Goal: Check status

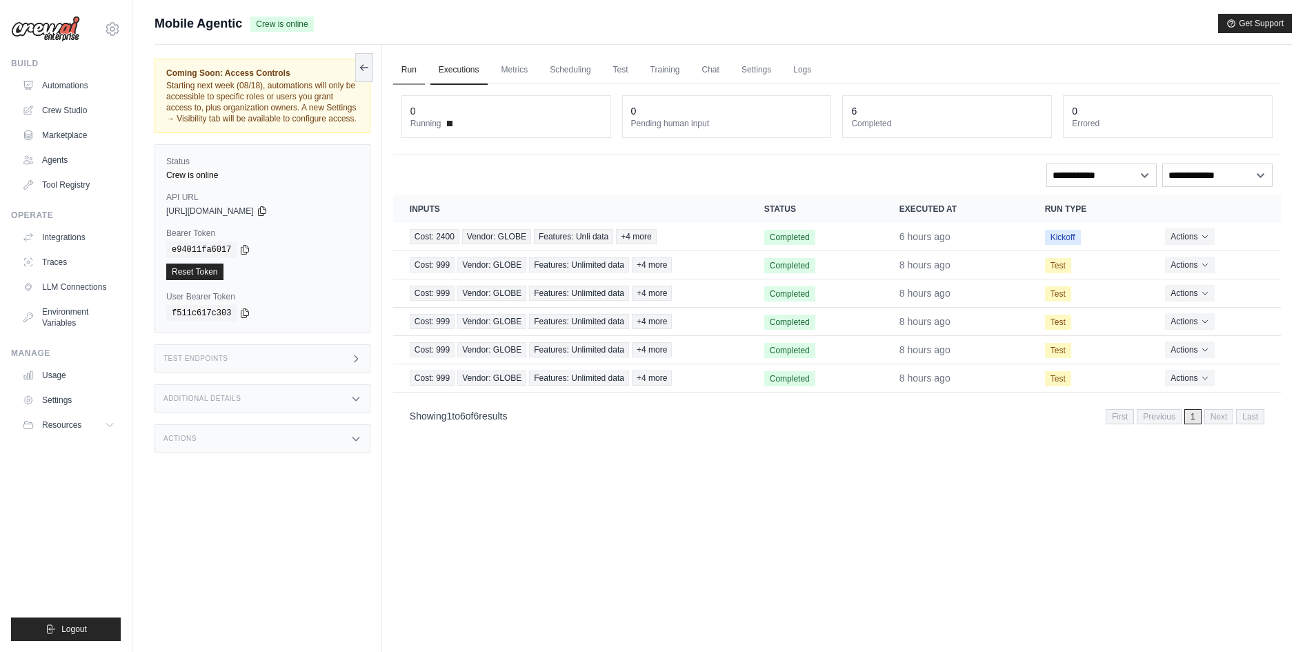
click at [395, 70] on link "Run" at bounding box center [409, 70] width 32 height 29
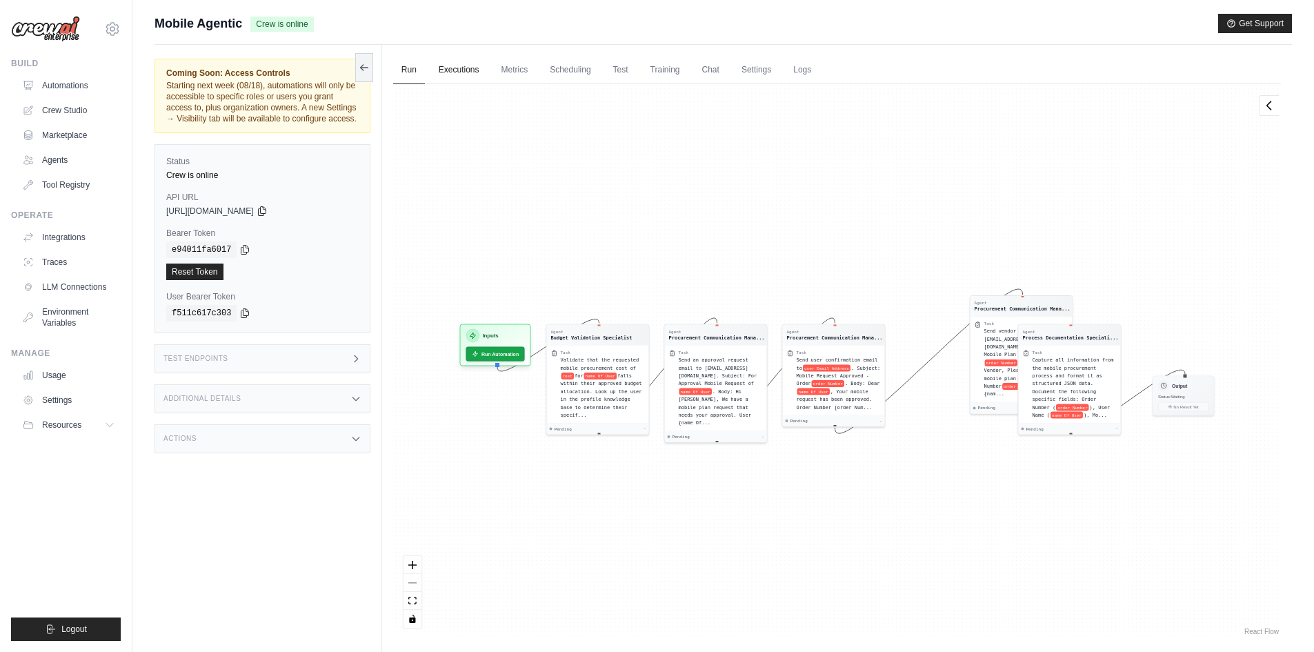
click at [454, 77] on link "Executions" at bounding box center [458, 70] width 57 height 29
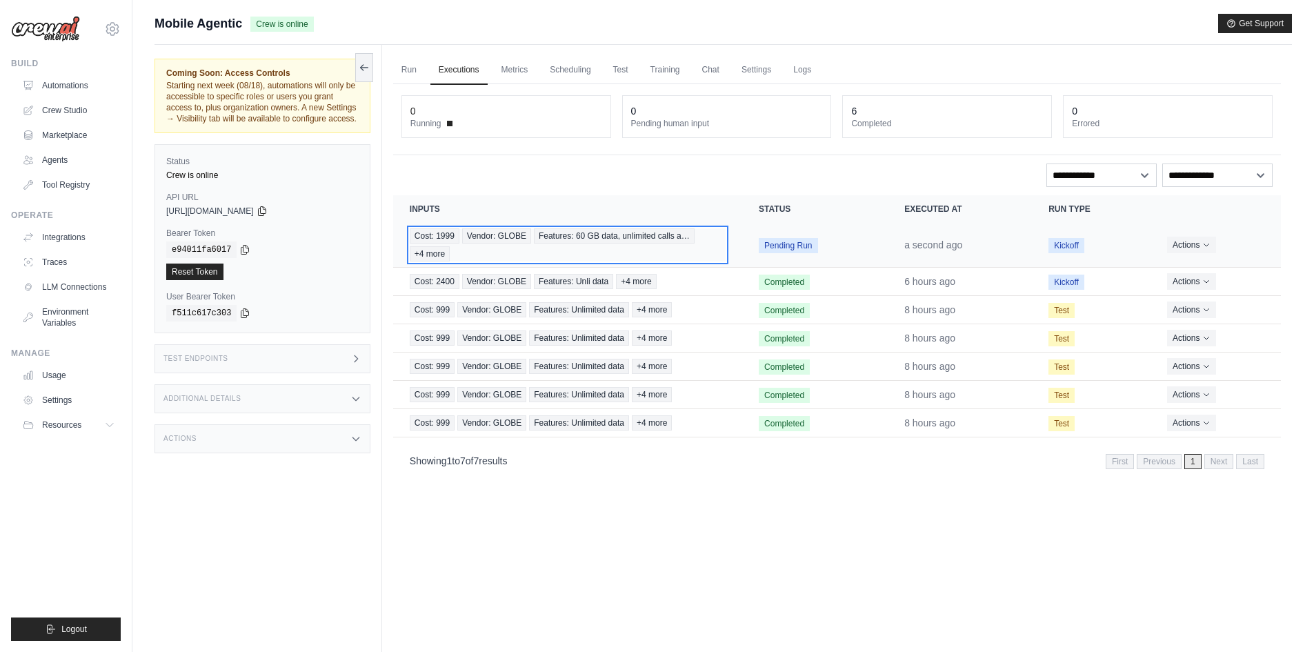
click at [584, 233] on span "Features: 60 GB data, unlimited calls a…" at bounding box center [614, 235] width 161 height 15
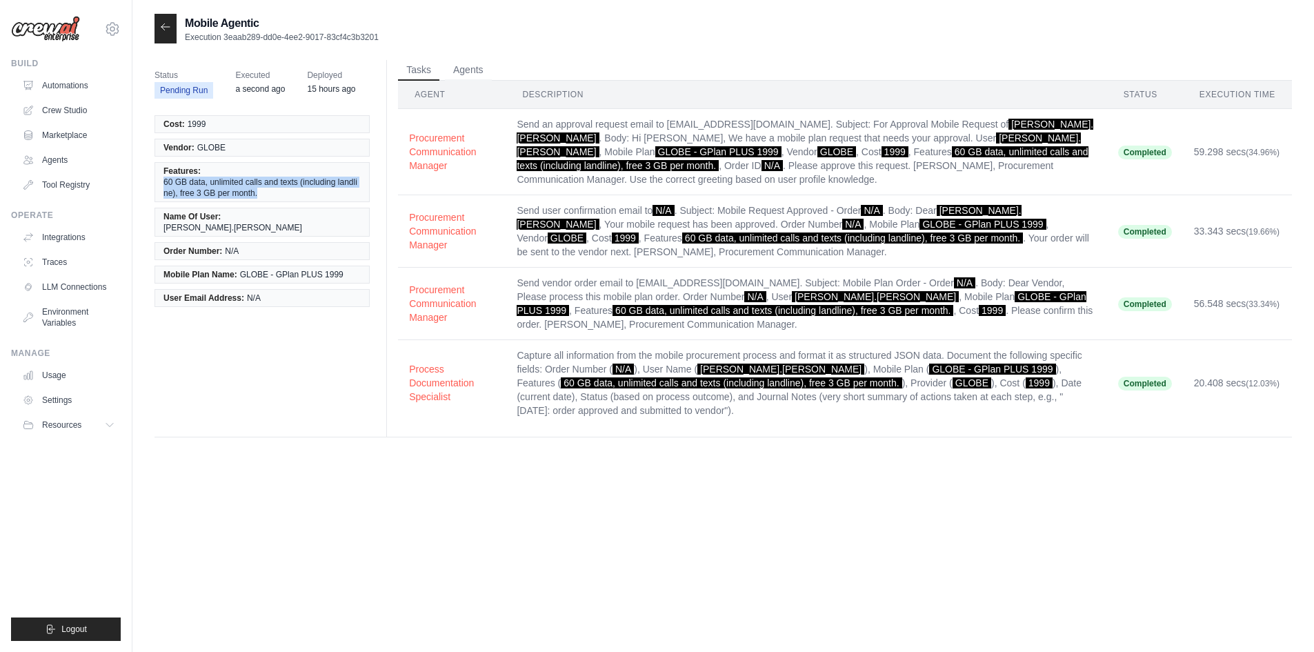
drag, startPoint x: 160, startPoint y: 180, endPoint x: 270, endPoint y: 189, distance: 110.0
click at [270, 189] on li "Features: 60 GB data, unlimited calls and texts (including landline), free 3 GB…" at bounding box center [262, 182] width 215 height 40
click at [172, 24] on div at bounding box center [166, 29] width 22 height 30
click at [168, 20] on div at bounding box center [166, 29] width 22 height 30
click at [166, 29] on icon at bounding box center [165, 26] width 11 height 11
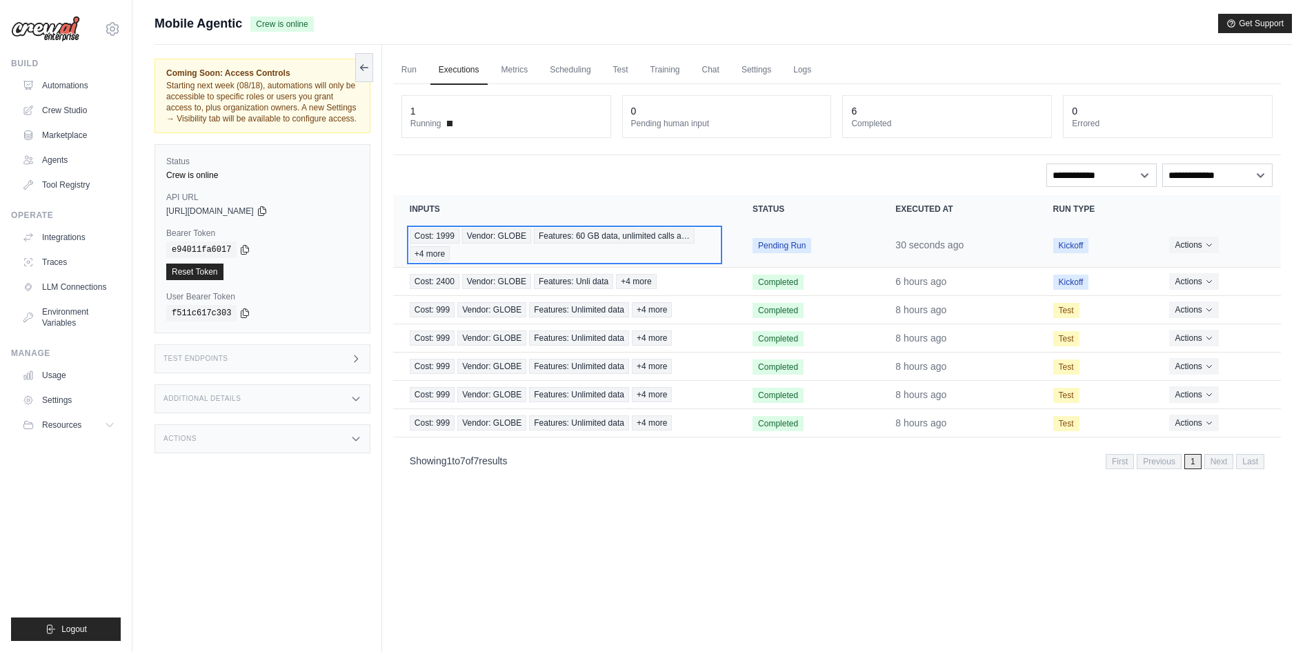
click at [660, 252] on div "Cost: 1999 Vendor: GLOBE Features: 60 GB data, unlimited calls a… +4 more" at bounding box center [565, 244] width 310 height 33
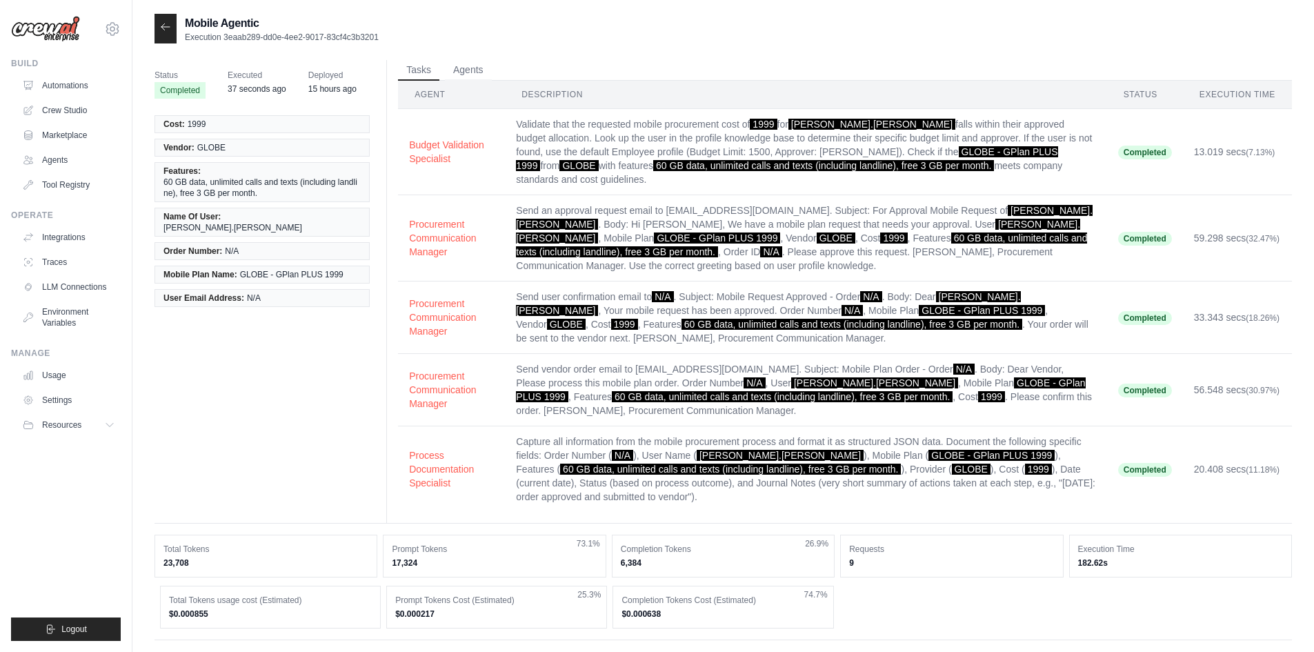
click at [168, 28] on icon at bounding box center [165, 26] width 11 height 11
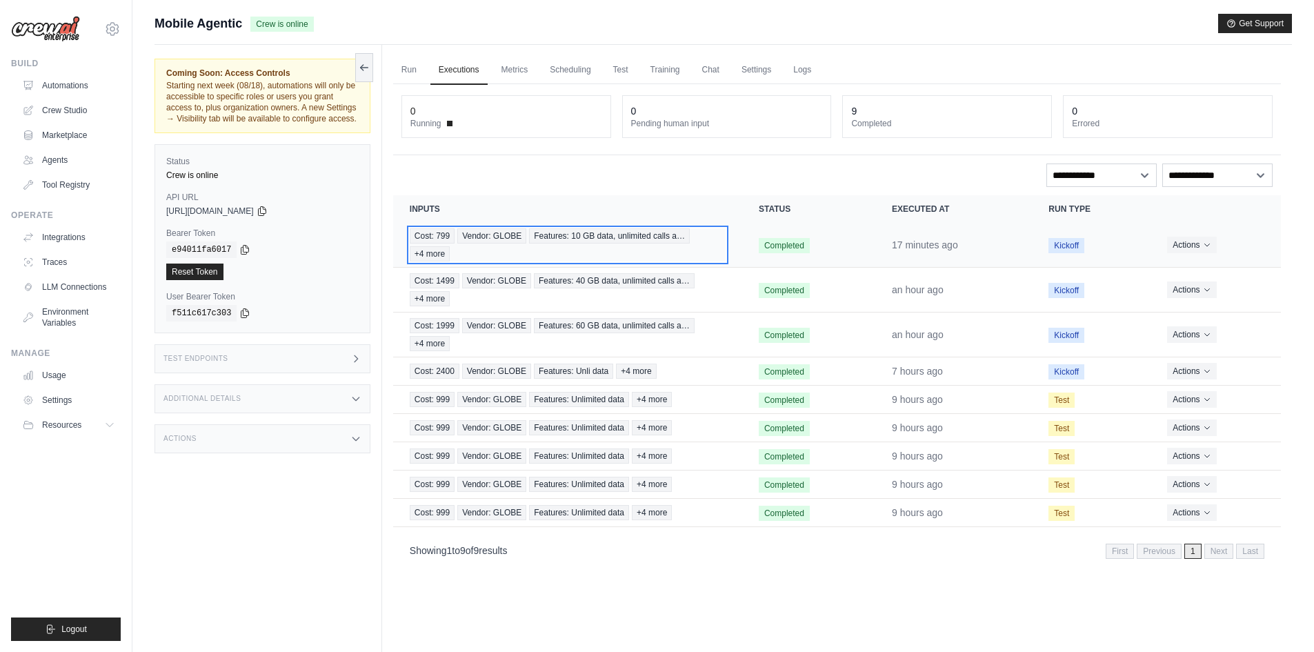
click at [478, 252] on div "Cost: 799 Vendor: GLOBE Features: 10 GB data, unlimited calls a… +4 more" at bounding box center [568, 244] width 316 height 33
